Goal: Transaction & Acquisition: Purchase product/service

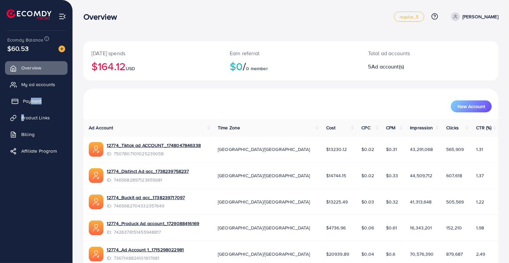
drag, startPoint x: 24, startPoint y: 109, endPoint x: 32, endPoint y: 102, distance: 10.4
click at [32, 102] on ul "Overview My ad accounts Payment Product Links Billing Affiliate Program" at bounding box center [36, 112] width 73 height 106
click at [32, 102] on span "Payment" at bounding box center [32, 101] width 19 height 7
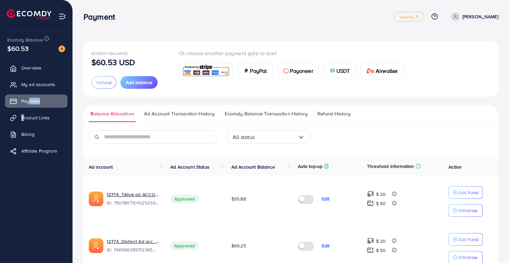
click at [342, 71] on span "USDT" at bounding box center [344, 71] width 14 height 8
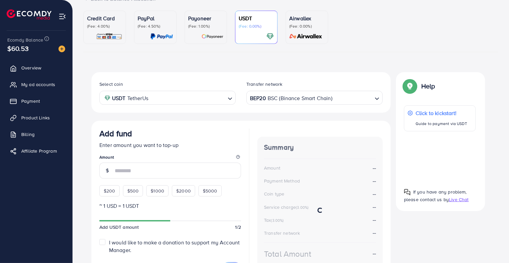
scroll to position [55, 0]
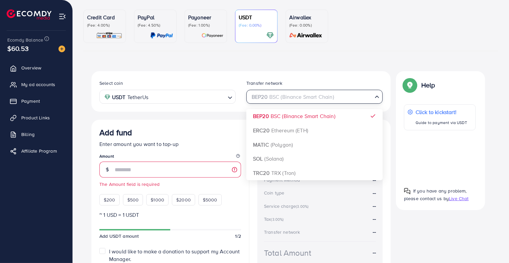
click at [279, 95] on div "BEP20 BSC (Binance Smart Chain)" at bounding box center [311, 97] width 124 height 12
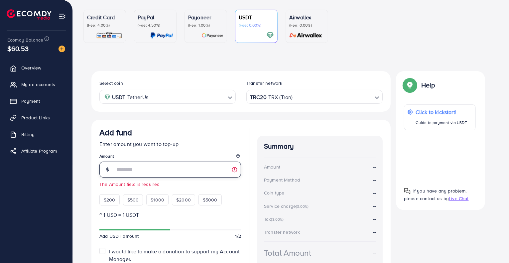
click at [133, 167] on input "number" at bounding box center [178, 170] width 126 height 16
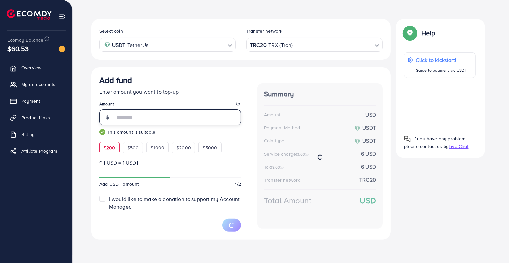
scroll to position [106, 0]
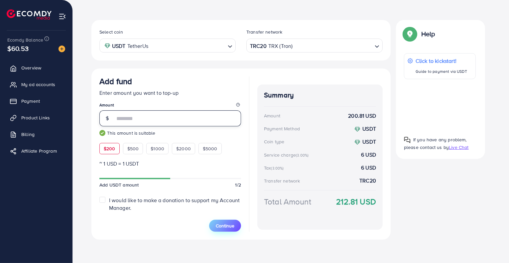
type input "***"
click at [232, 228] on span "Continue" at bounding box center [225, 226] width 19 height 7
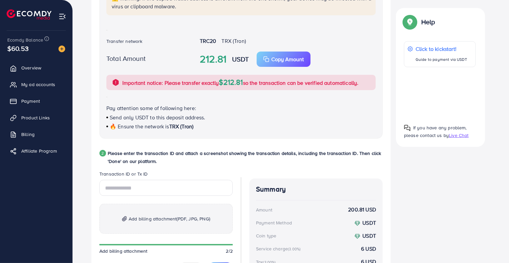
scroll to position [207, 0]
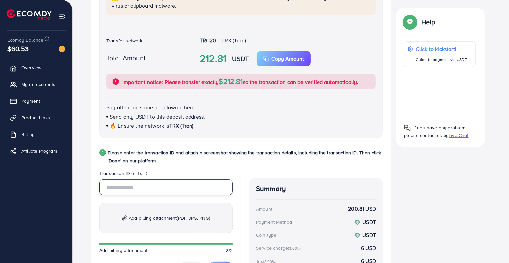
click at [168, 187] on input "text" at bounding box center [165, 187] width 133 height 16
paste input "**********"
type input "**********"
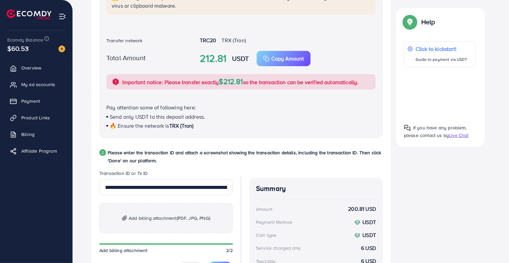
click at [178, 224] on p "Add billing attachment (PDF, JPG, PNG)" at bounding box center [165, 218] width 133 height 30
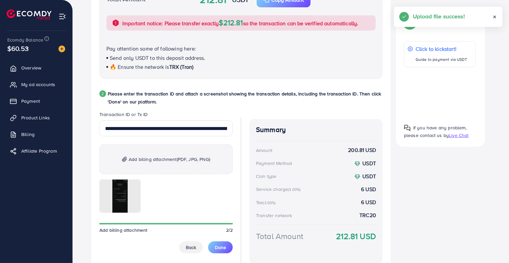
scroll to position [299, 0]
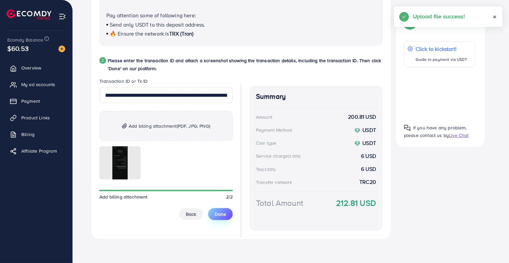
click at [219, 217] on span "Done" at bounding box center [220, 214] width 11 height 7
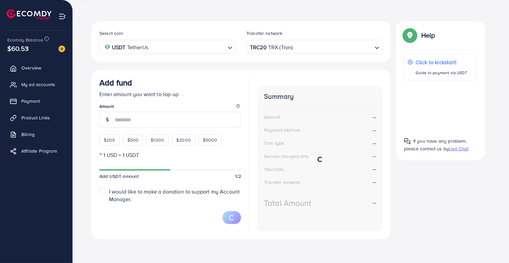
scroll to position [105, 0]
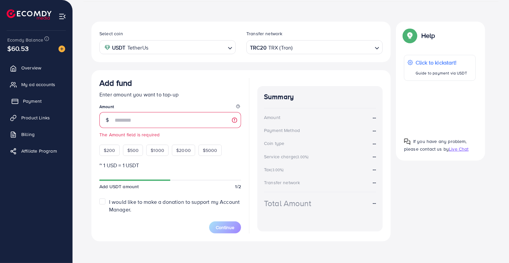
click at [17, 104] on rect at bounding box center [15, 101] width 6 height 4
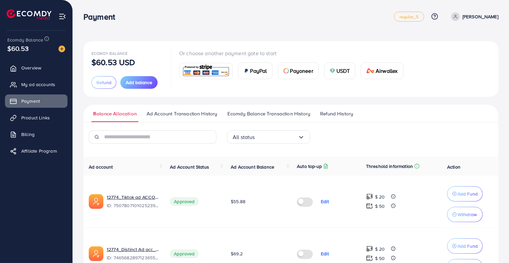
scroll to position [13, 0]
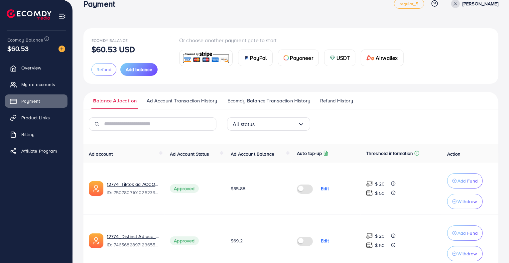
click at [280, 106] on link "Ecomdy Balance Transaction History" at bounding box center [269, 103] width 86 height 12
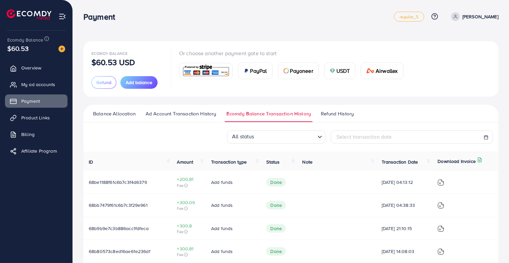
scroll to position [19, 0]
